Goal: Task Accomplishment & Management: Manage account settings

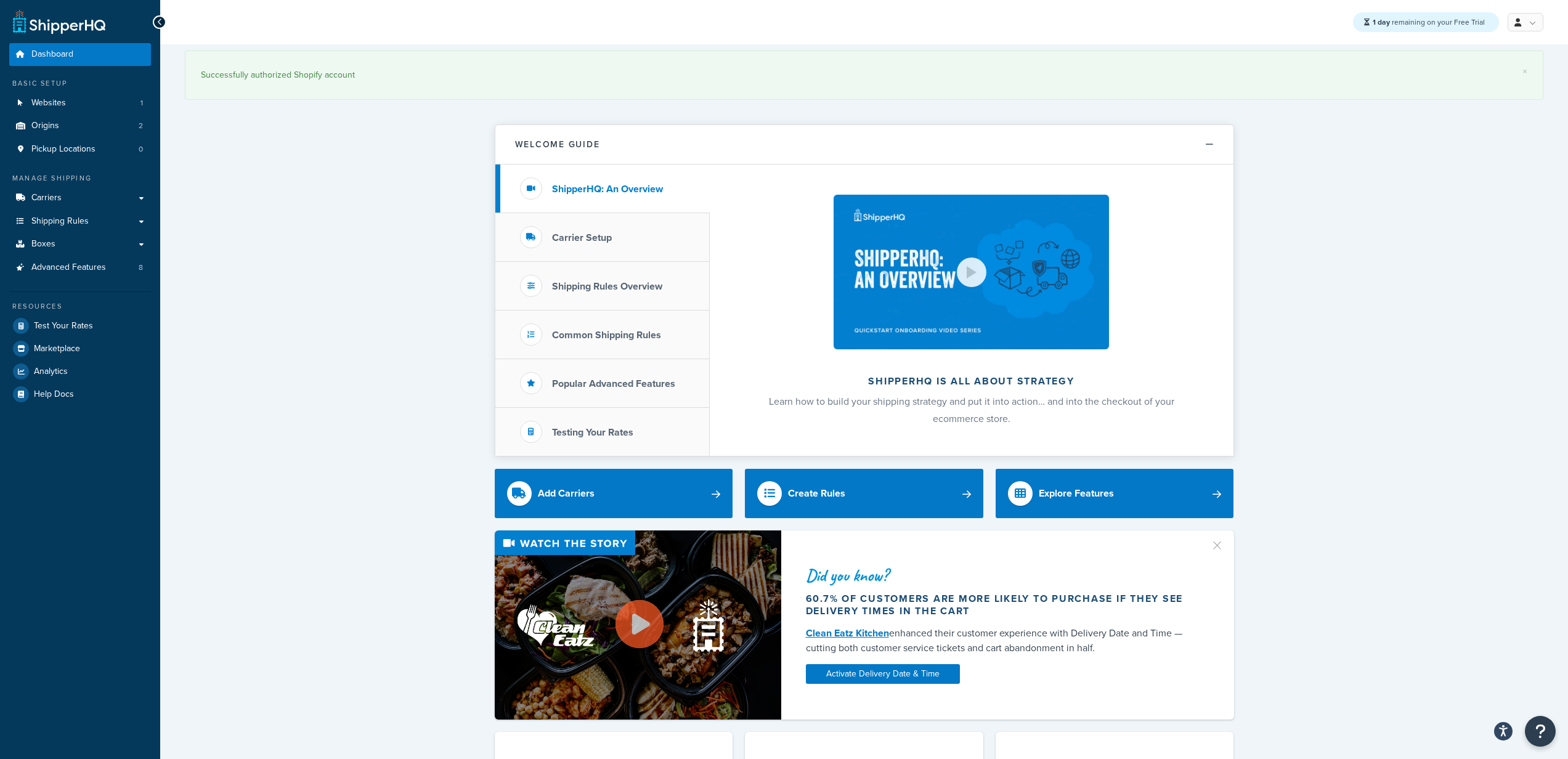
click at [1404, 25] on span "1 day remaining on your Free Trial" at bounding box center [1428, 22] width 112 height 11
click at [1482, 50] on span "My Profile" at bounding box center [1473, 47] width 34 height 11
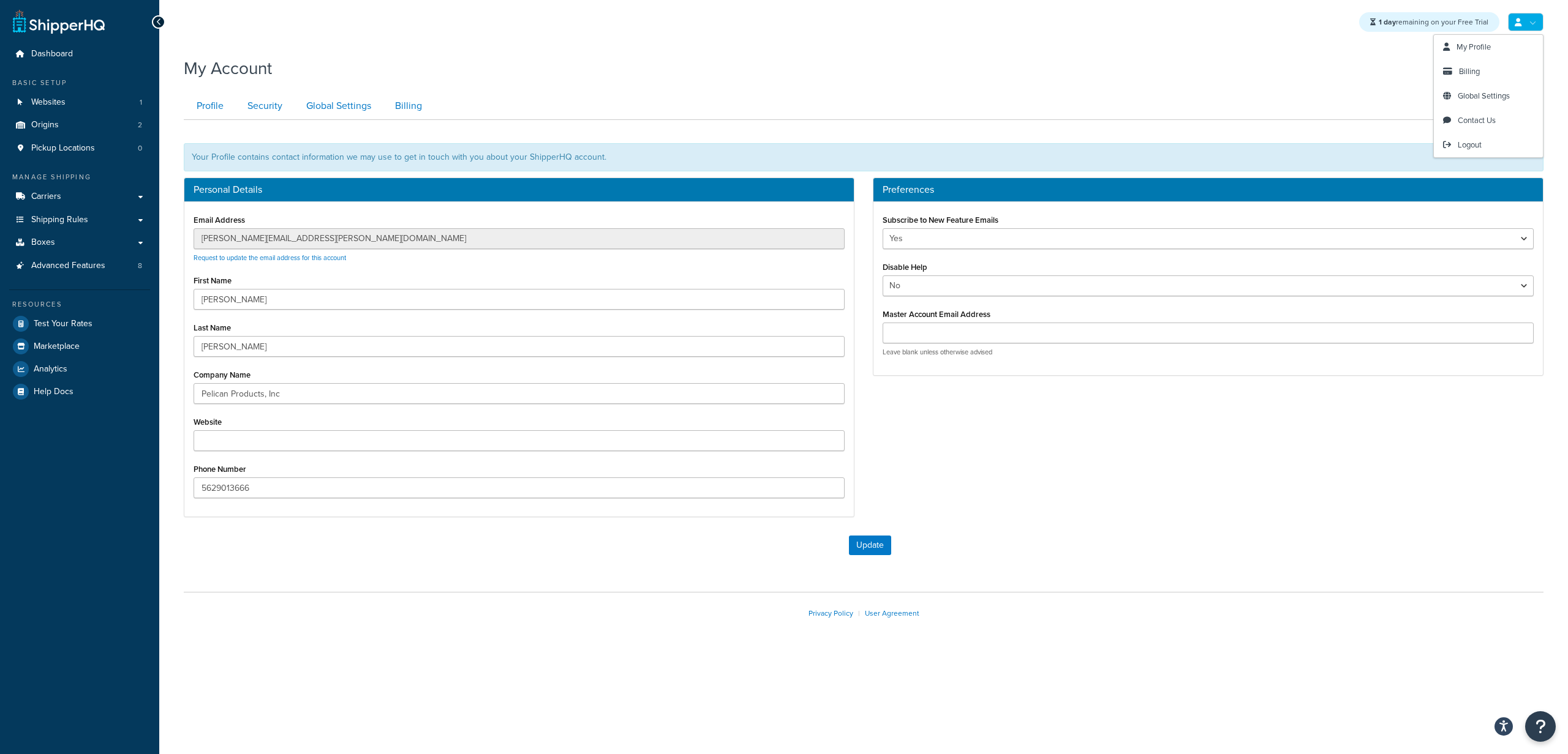
click at [1524, 14] on link at bounding box center [1526, 21] width 35 height 18
click at [1477, 68] on span "Billing" at bounding box center [1469, 71] width 21 height 11
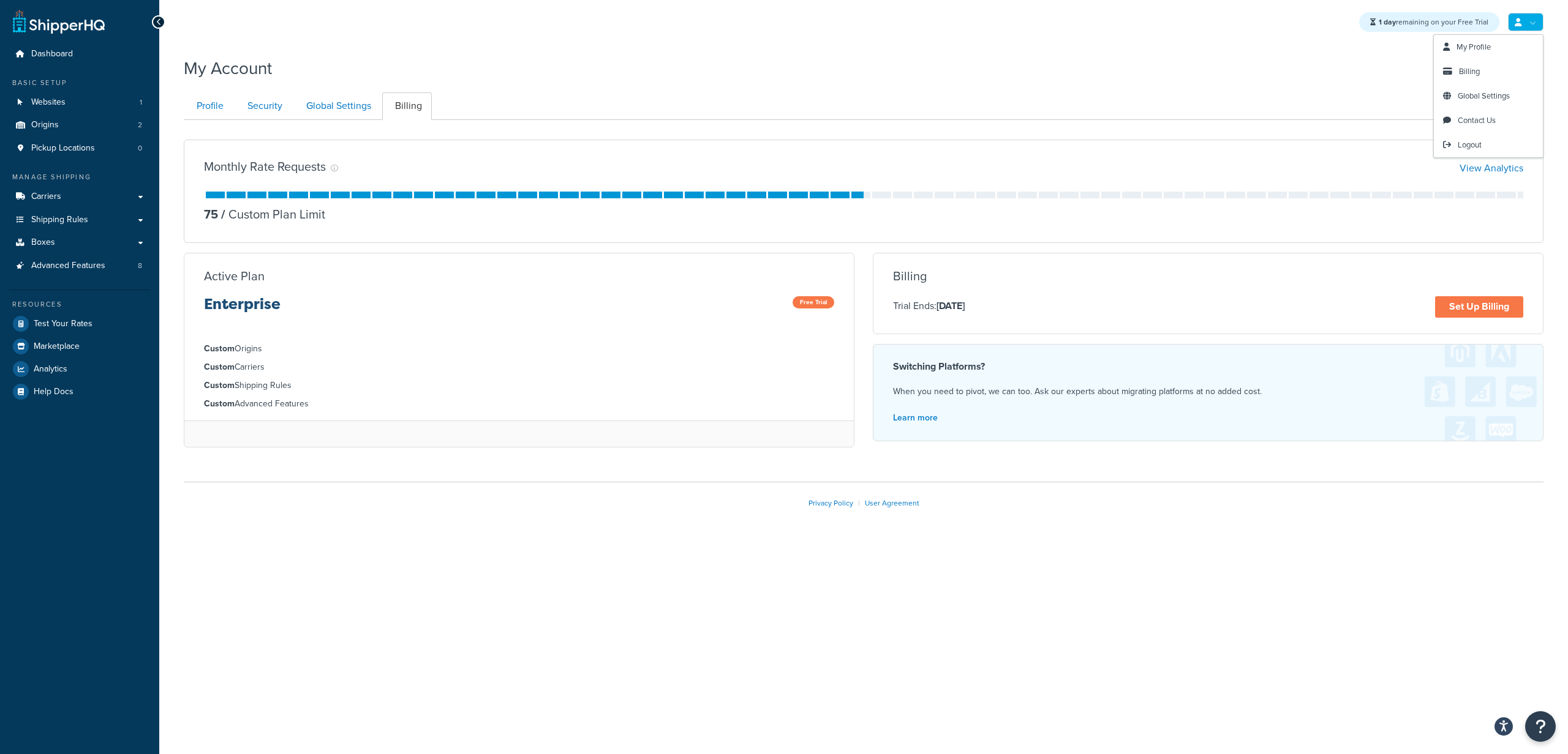
click at [1519, 18] on icon at bounding box center [1518, 22] width 7 height 8
click at [160, 21] on icon at bounding box center [159, 22] width 6 height 9
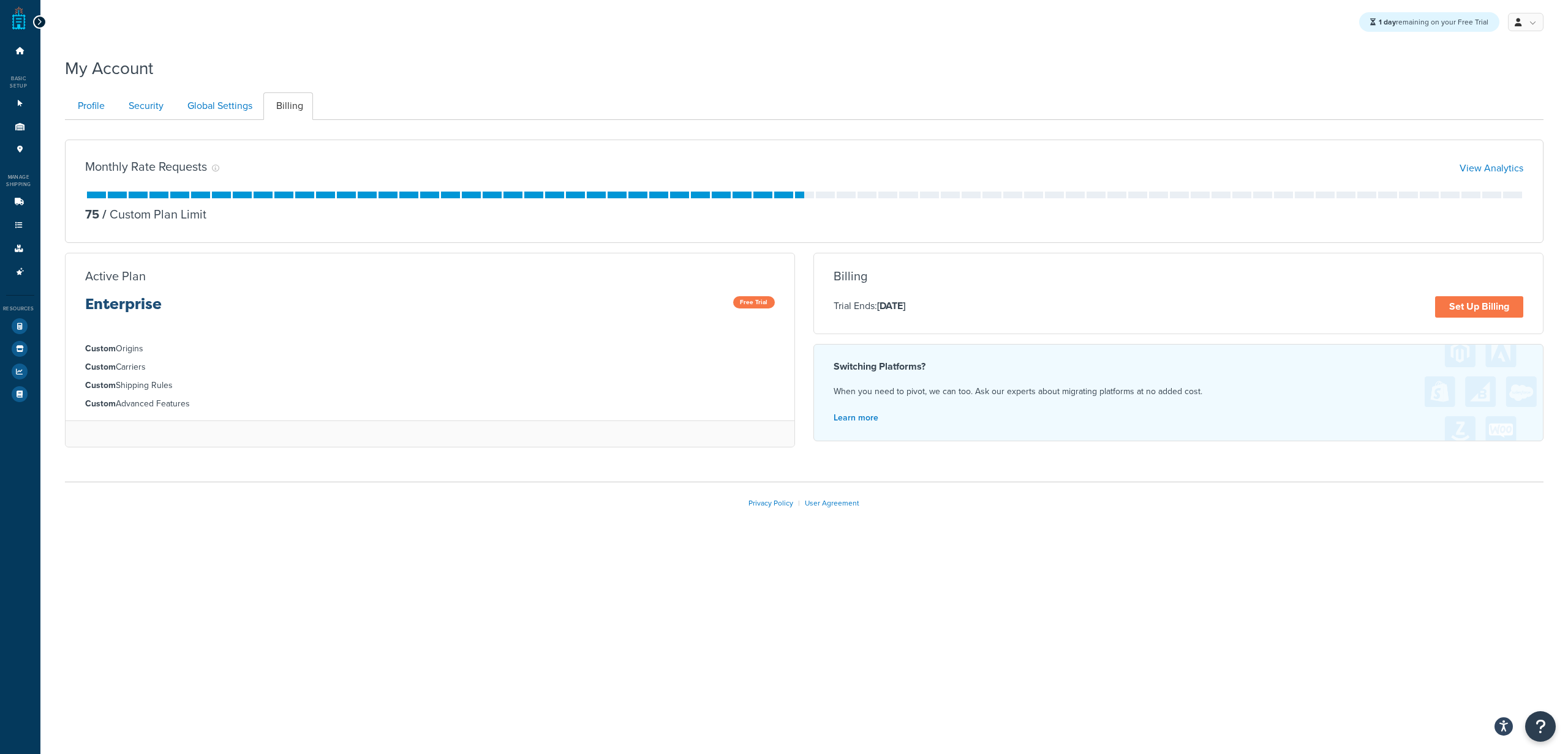
click at [37, 21] on icon at bounding box center [39, 22] width 6 height 9
